Goal: Task Accomplishment & Management: Use online tool/utility

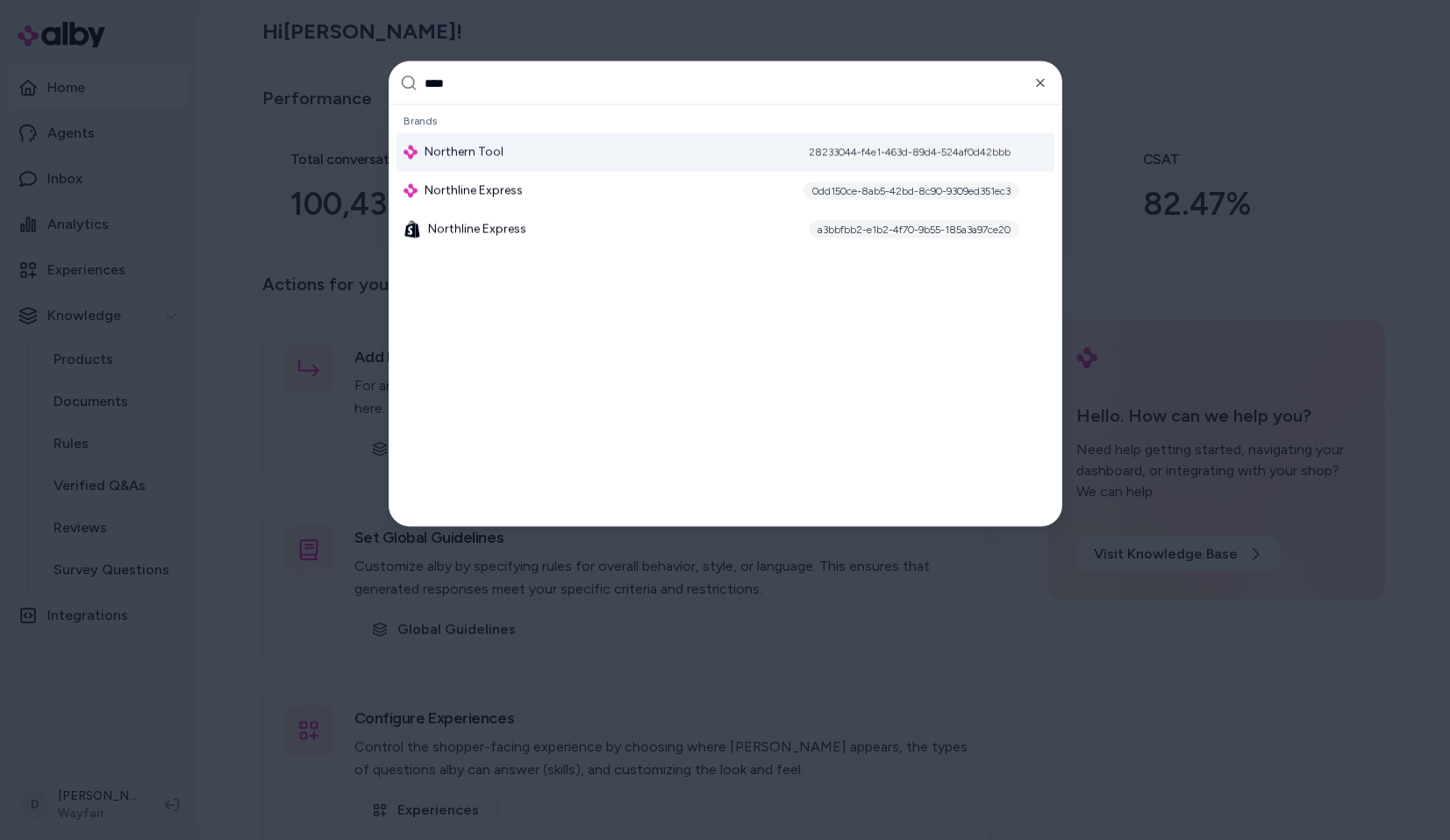
type input "*****"
click at [475, 19] on div at bounding box center [725, 420] width 1450 height 840
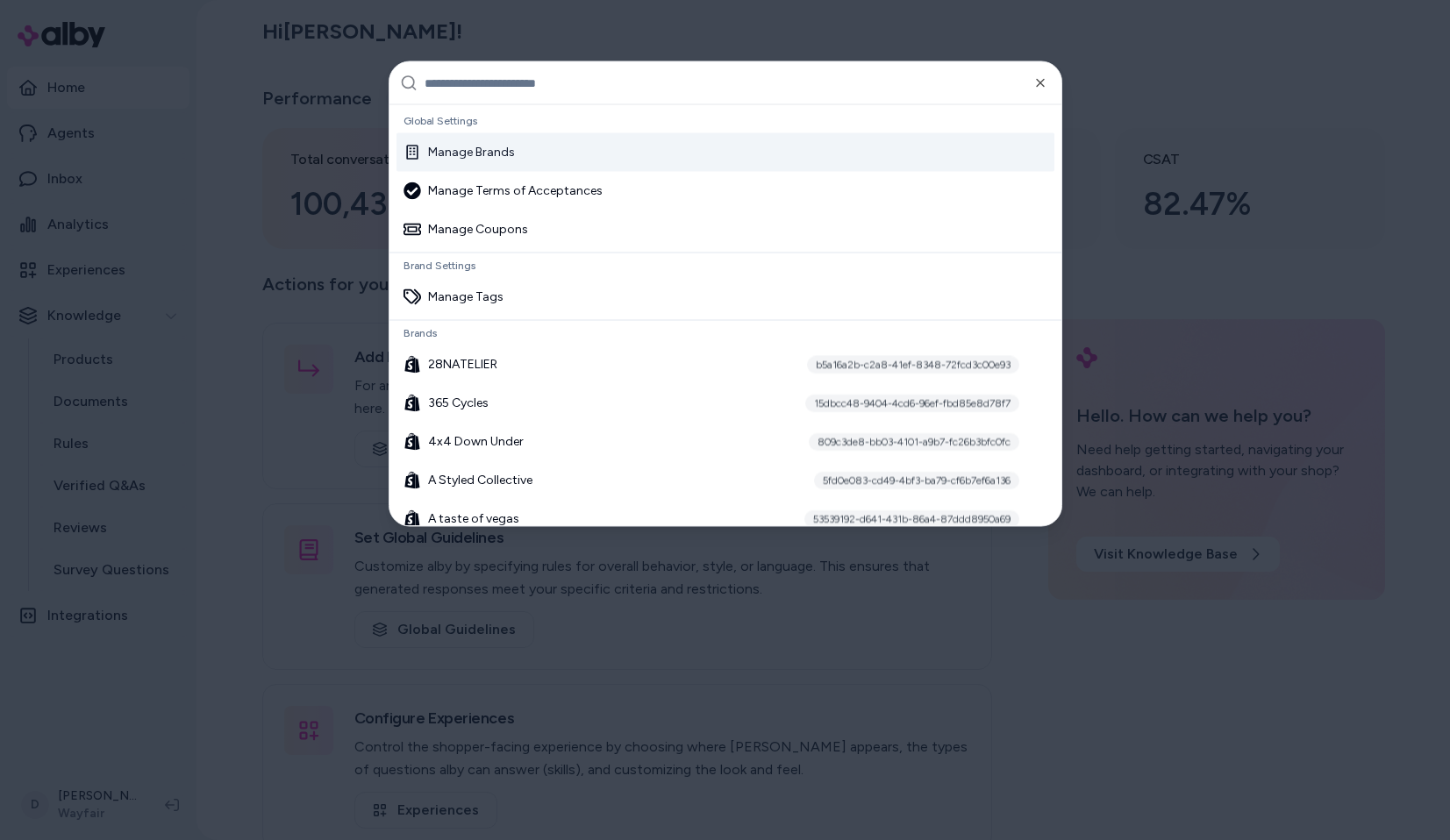
type input "**********"
